Goal: Task Accomplishment & Management: Use online tool/utility

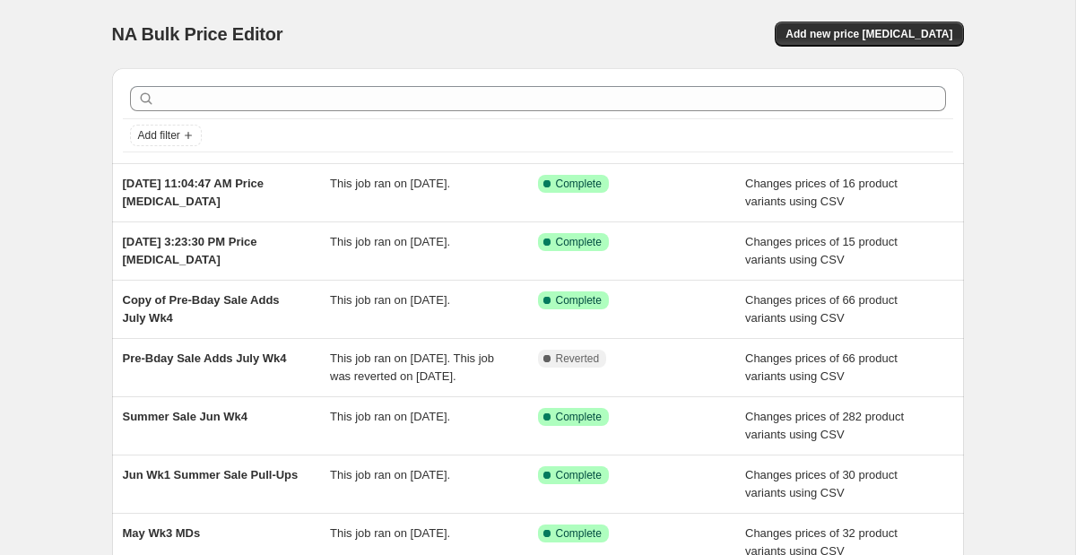
click at [987, 4] on div "NA Bulk Price Editor. This page is ready NA Bulk Price Editor Add new price [ME…" at bounding box center [537, 462] width 1075 height 924
click at [948, 15] on div "NA Bulk Price Editor. This page is ready NA Bulk Price Editor Add new price [ME…" at bounding box center [538, 34] width 852 height 68
click at [896, 31] on span "Add new price [MEDICAL_DATA]" at bounding box center [868, 34] width 167 height 14
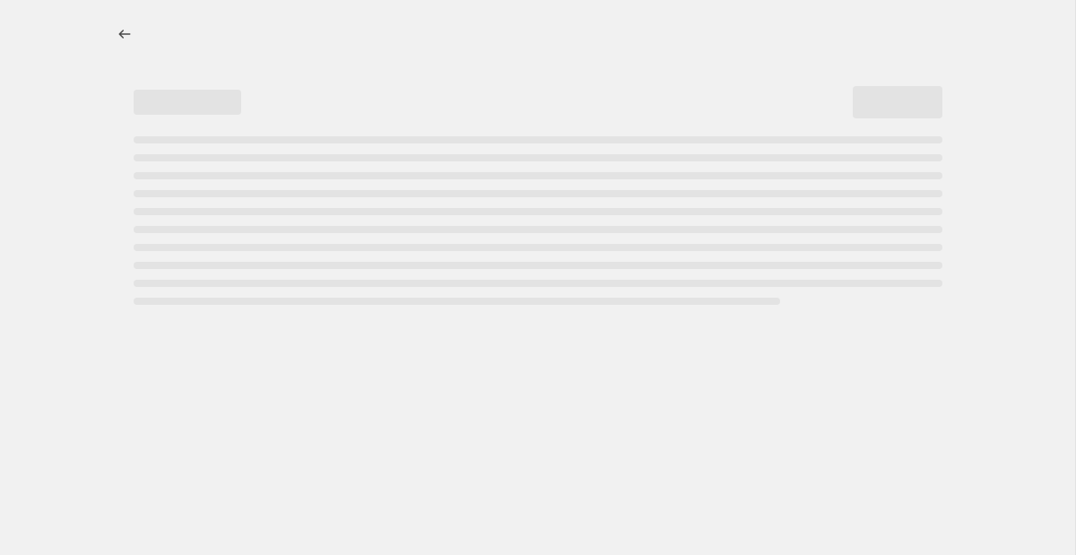
select select "percentage"
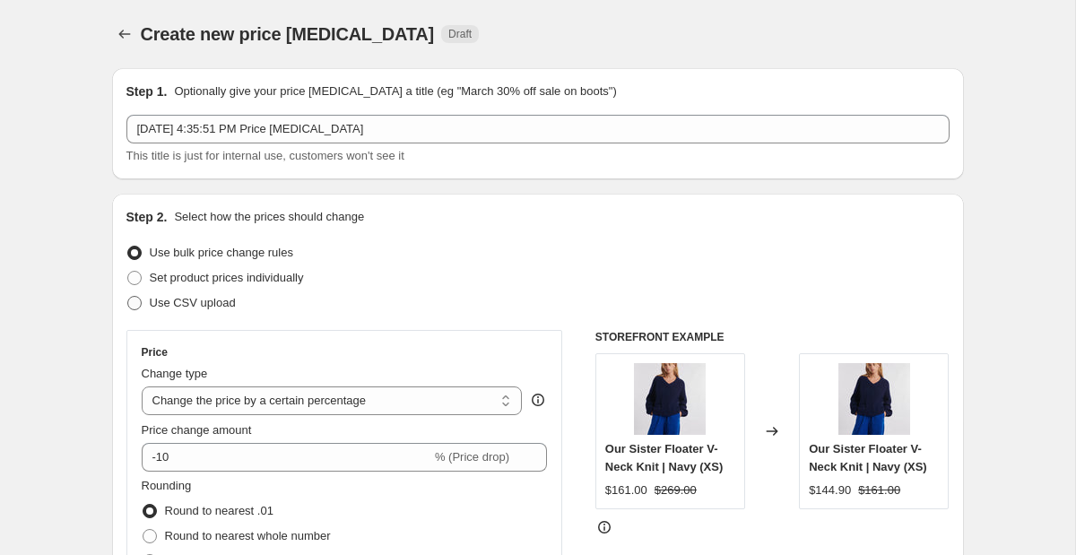
click at [164, 308] on span "Use CSV upload" at bounding box center [193, 302] width 86 height 13
click at [128, 297] on input "Use CSV upload" at bounding box center [127, 296] width 1 height 1
radio input "true"
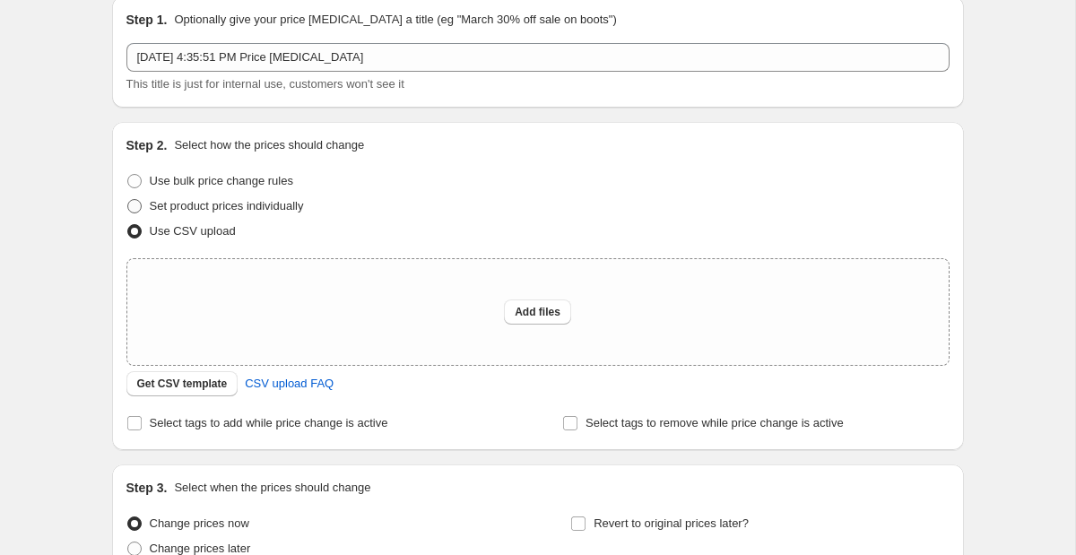
scroll to position [82, 0]
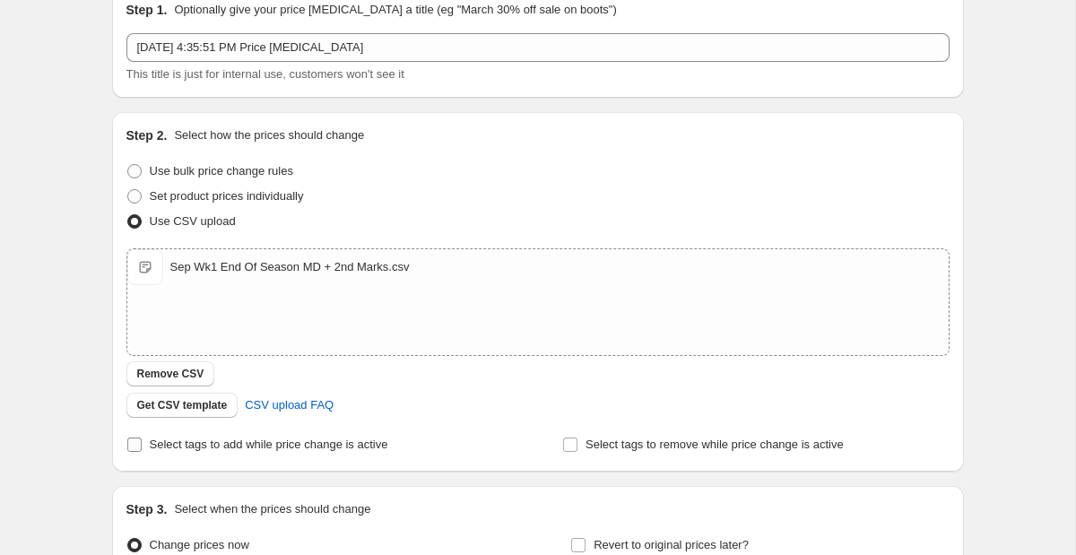
click at [271, 447] on span "Select tags to add while price change is active" at bounding box center [269, 444] width 239 height 13
click at [142, 447] on input "Select tags to add while price change is active" at bounding box center [134, 445] width 14 height 14
checkbox input "true"
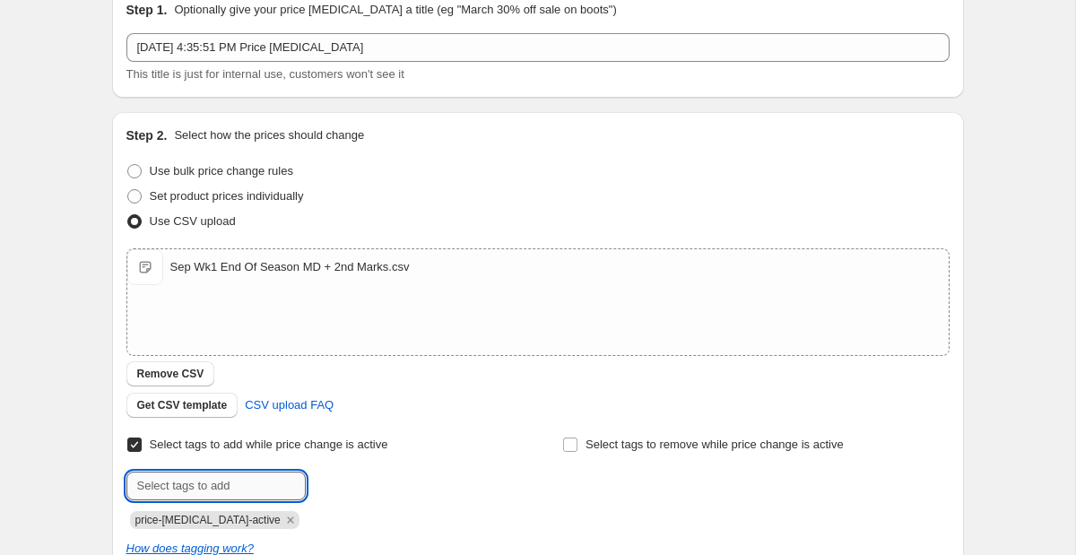
click at [240, 487] on input "text" at bounding box center [215, 486] width 179 height 29
type input "Sale"
click at [627, 442] on span "Select tags to remove while price change is active" at bounding box center [715, 444] width 258 height 13
click at [577, 442] on input "Select tags to remove while price change is active" at bounding box center [570, 445] width 14 height 14
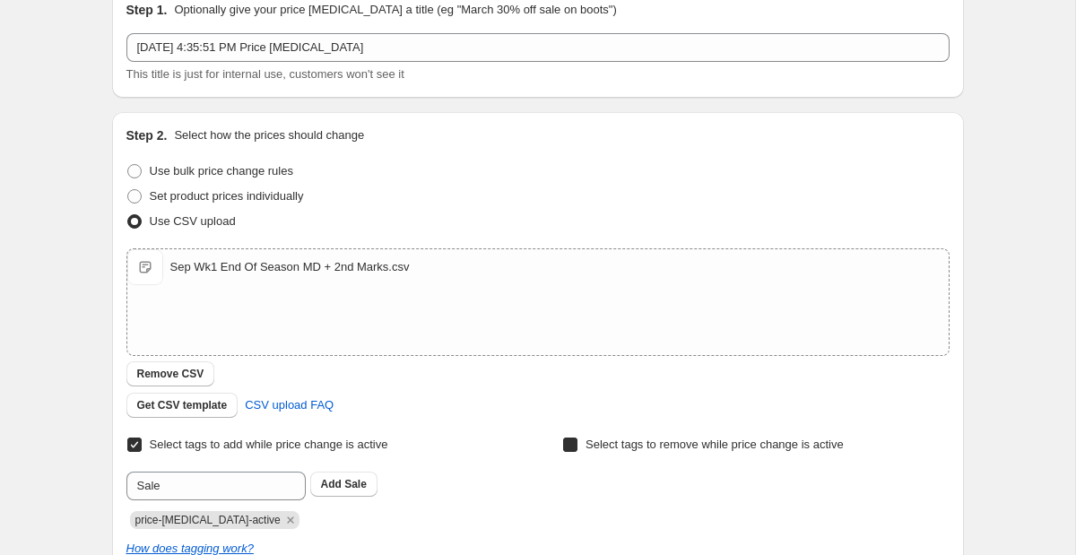
checkbox input "true"
click at [608, 488] on input "text" at bounding box center [651, 486] width 179 height 29
type input "s"
type input "REGULARPRICE"
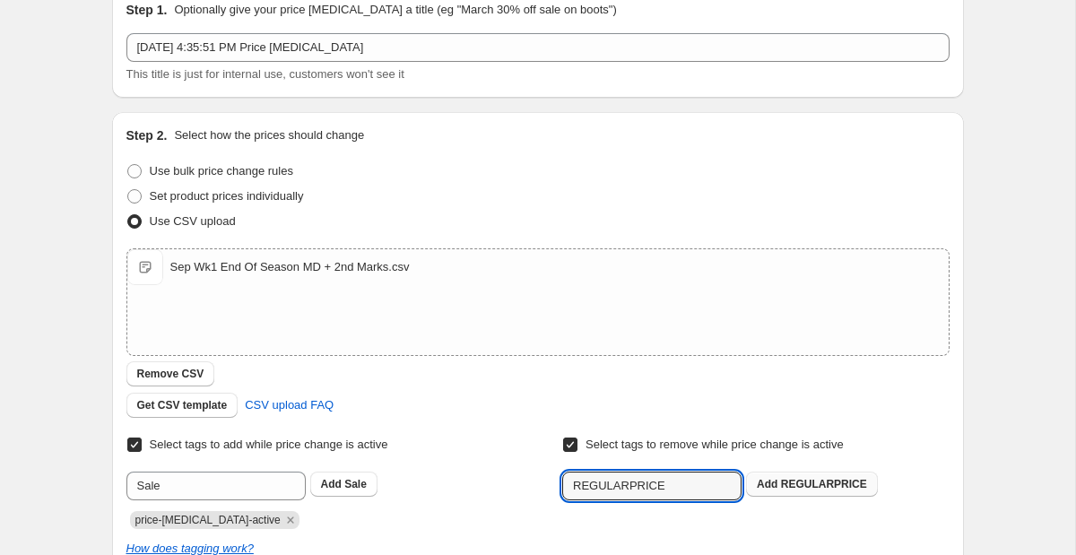
click at [788, 484] on span "REGULARPRICE" at bounding box center [824, 484] width 86 height 13
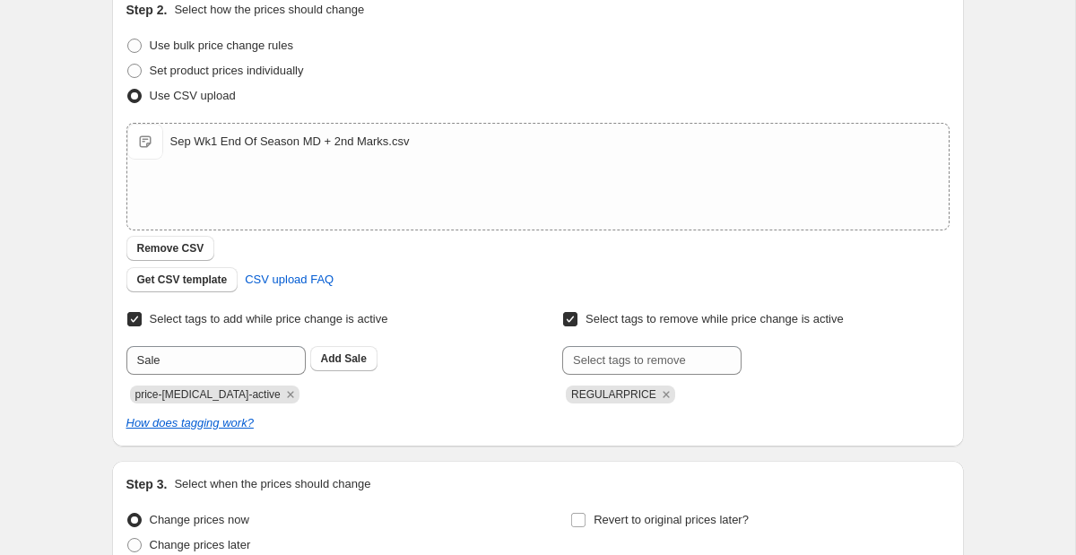
scroll to position [247, 0]
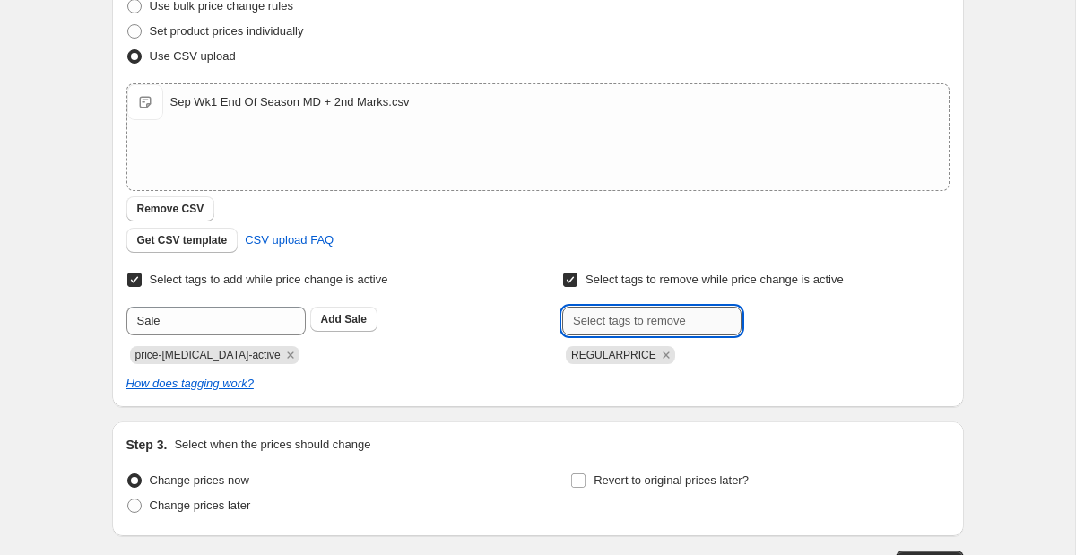
click at [664, 319] on input "text" at bounding box center [651, 321] width 179 height 29
click at [637, 328] on input "su25" at bounding box center [651, 321] width 179 height 29
type input "fa25"
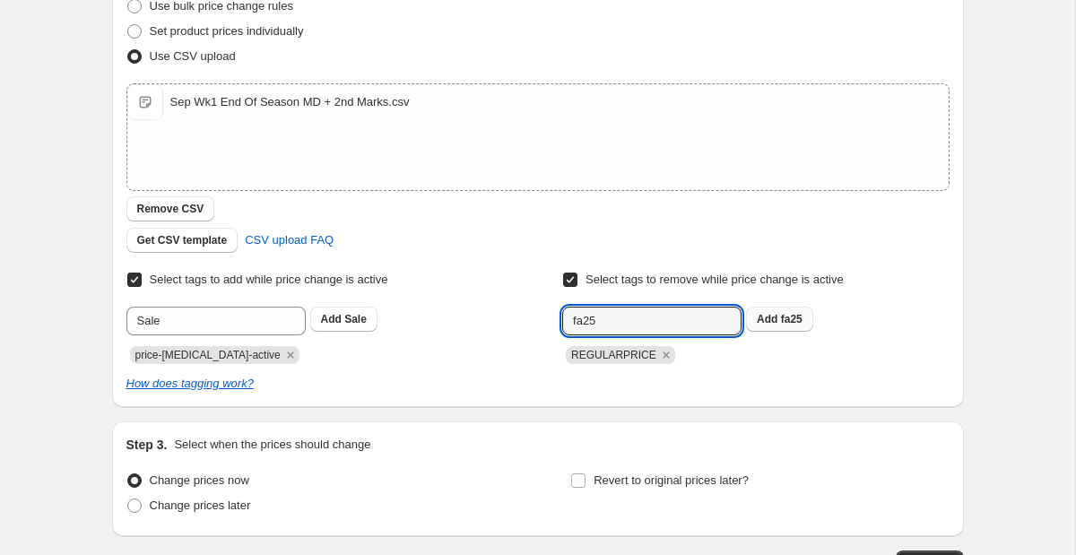
click at [779, 327] on button "Add fa25" at bounding box center [779, 319] width 67 height 25
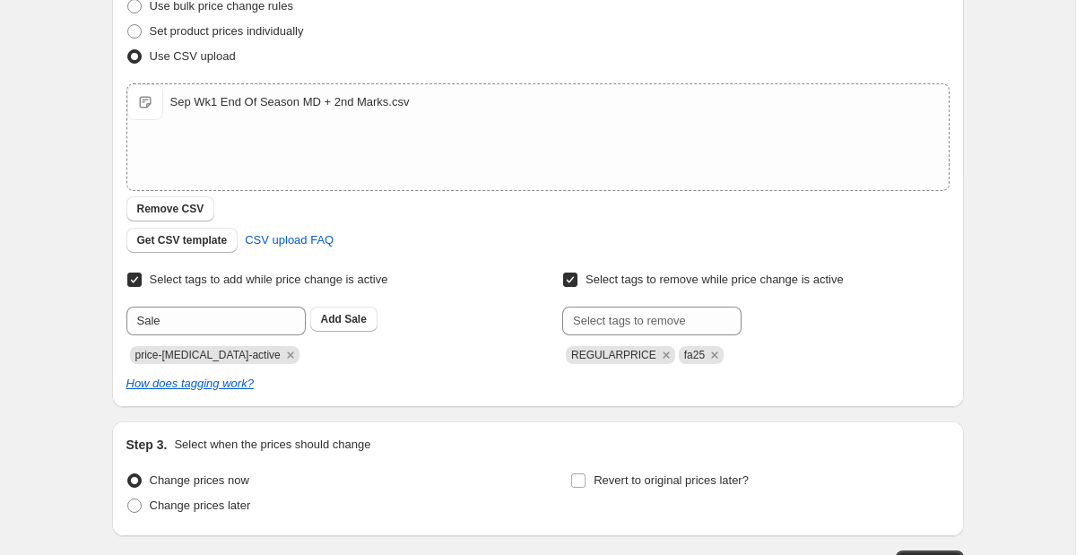
click at [733, 267] on label "Select tags to remove while price change is active" at bounding box center [703, 279] width 282 height 25
click at [577, 273] on input "Select tags to remove while price change is active" at bounding box center [570, 280] width 14 height 14
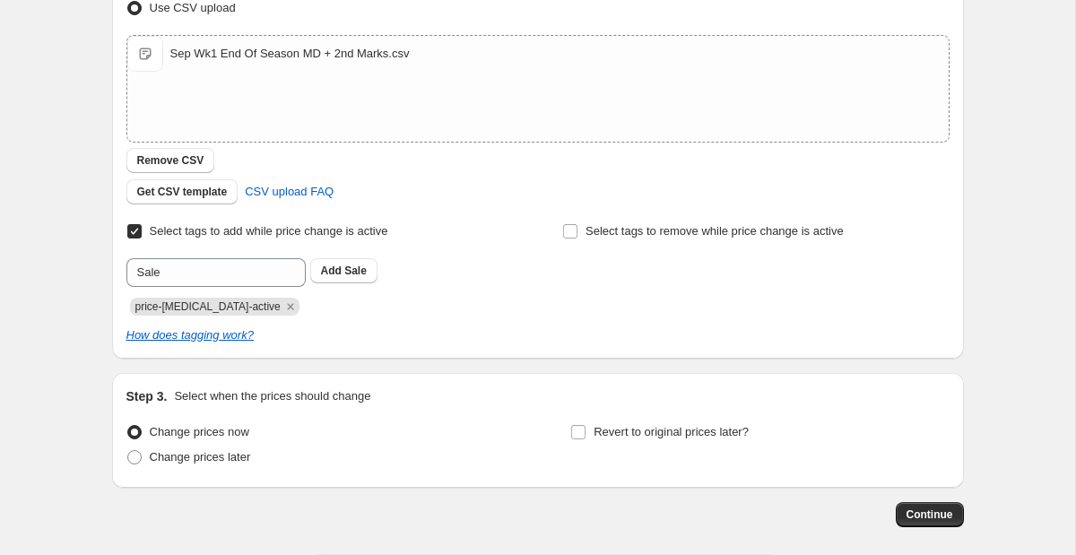
scroll to position [377, 0]
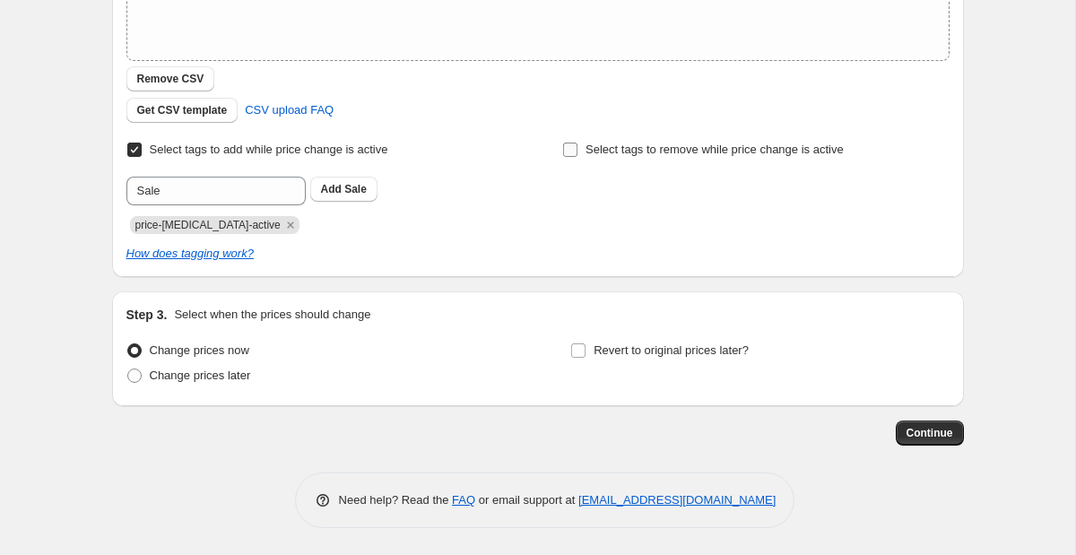
click at [646, 139] on label "Select tags to remove while price change is active" at bounding box center [703, 149] width 282 height 25
click at [577, 143] on input "Select tags to remove while price change is active" at bounding box center [570, 150] width 14 height 14
checkbox input "true"
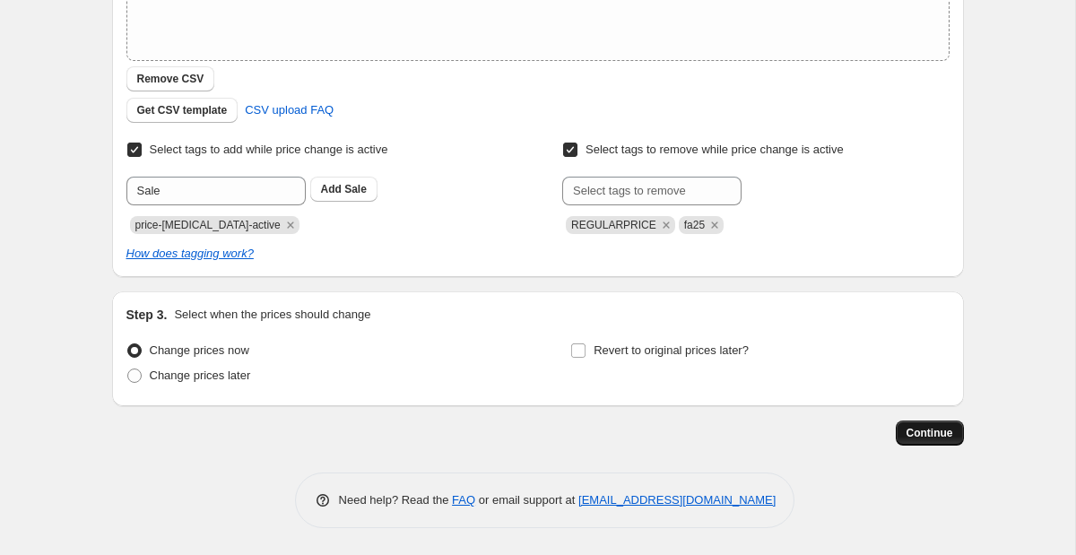
click at [933, 438] on span "Continue" at bounding box center [930, 433] width 47 height 14
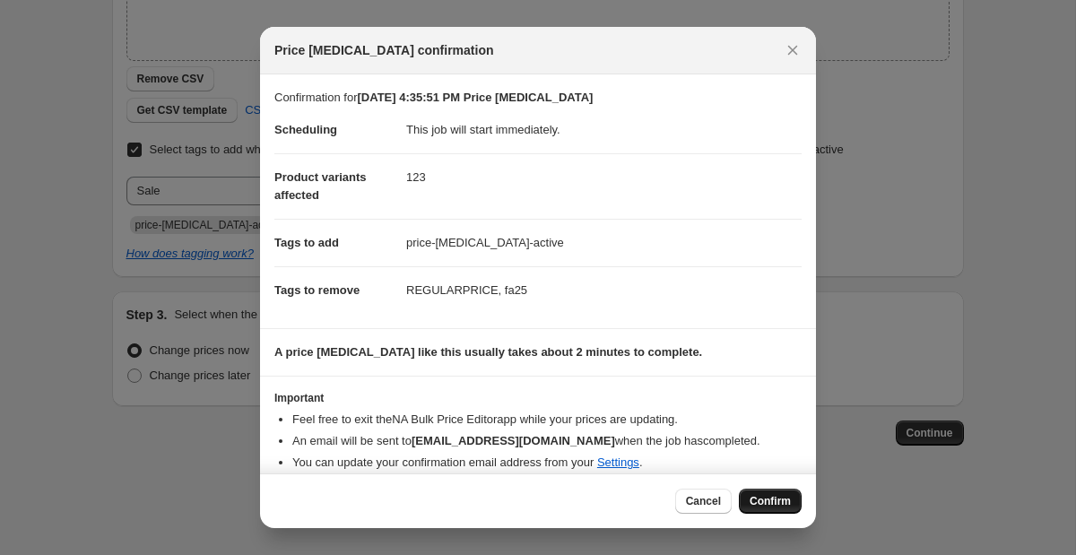
click at [757, 510] on button "Confirm" at bounding box center [770, 501] width 63 height 25
